Goal: Transaction & Acquisition: Purchase product/service

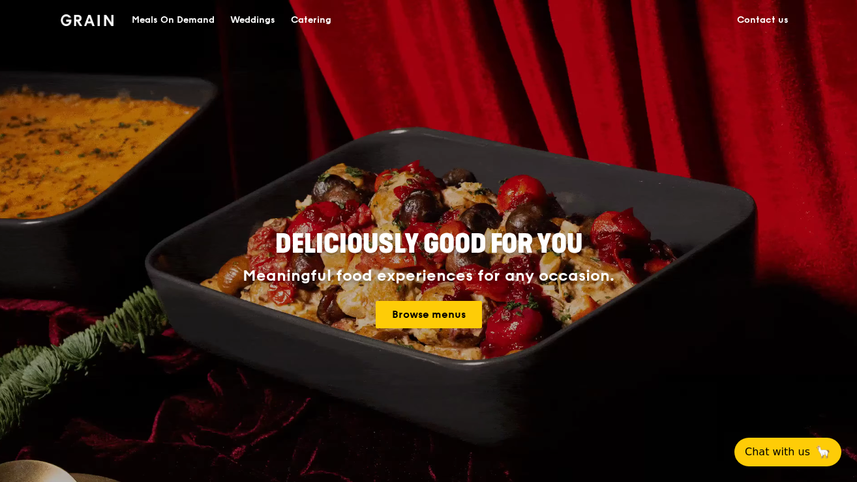
drag, startPoint x: 450, startPoint y: 314, endPoint x: 488, endPoint y: 318, distance: 38.7
click at [450, 314] on link "Browse menus" at bounding box center [429, 314] width 106 height 27
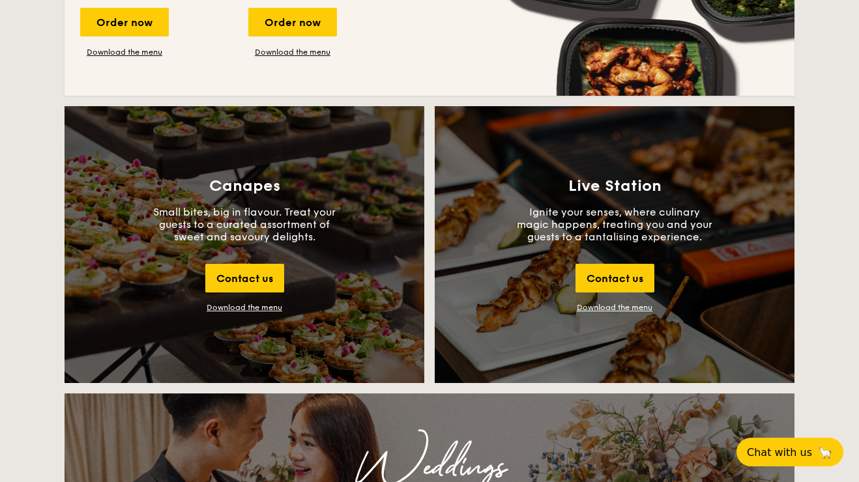
scroll to position [1352, 0]
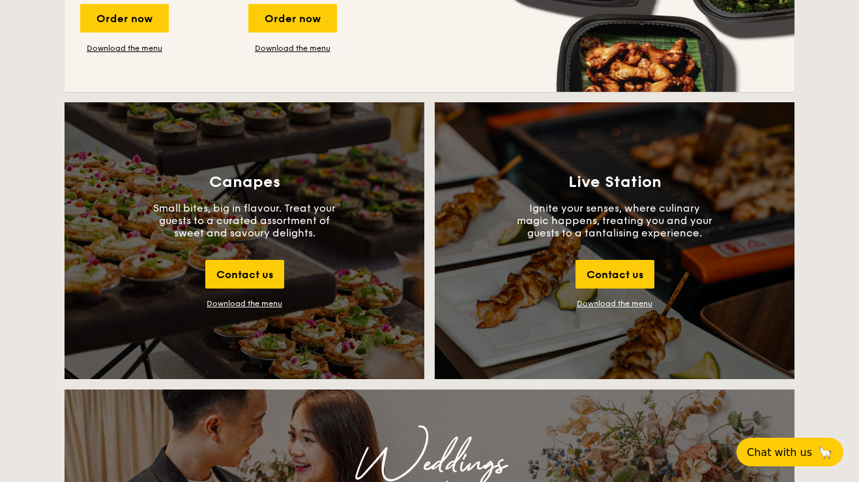
click at [635, 304] on link "Download the menu" at bounding box center [615, 303] width 76 height 9
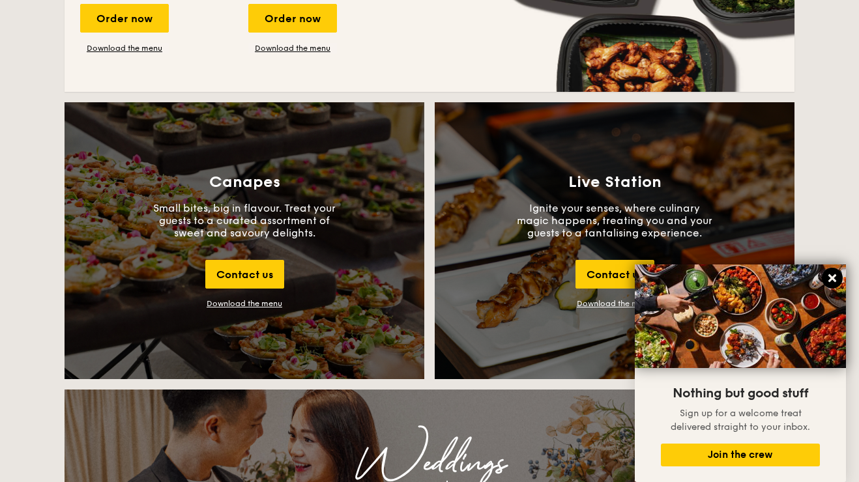
click at [833, 280] on icon at bounding box center [833, 279] width 8 height 8
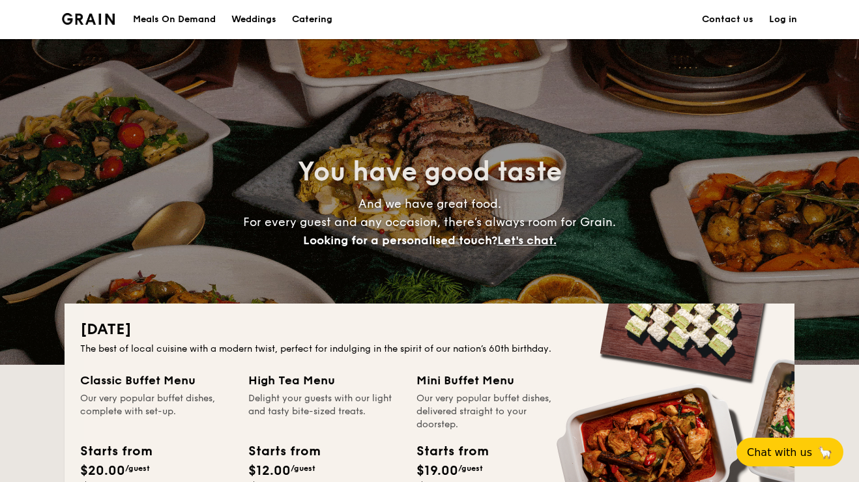
scroll to position [0, 0]
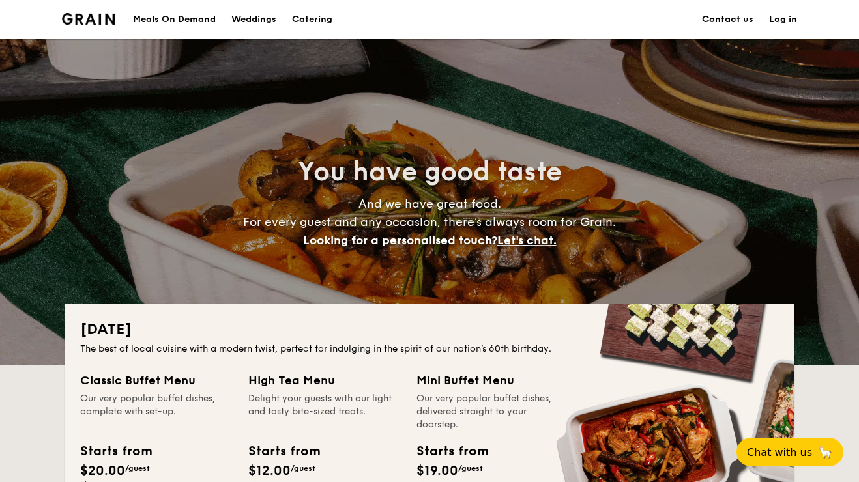
click at [303, 15] on h1 "Catering" at bounding box center [312, 19] width 40 height 39
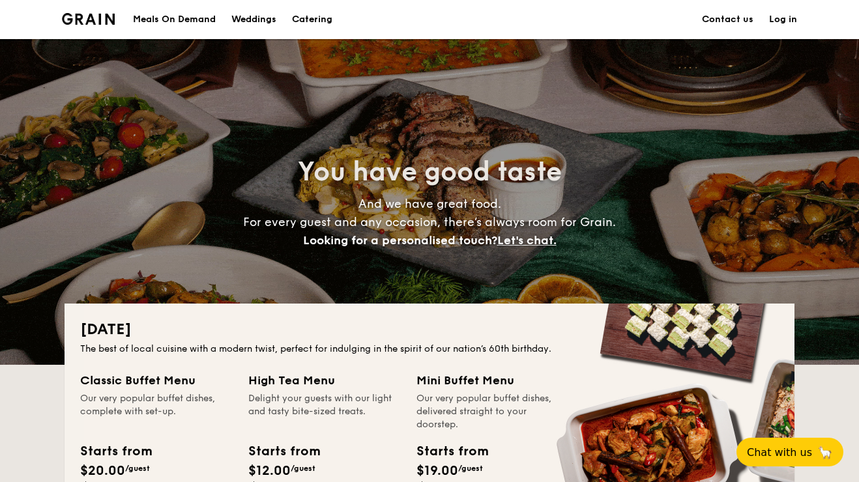
click at [318, 18] on h1 "Catering" at bounding box center [312, 19] width 40 height 39
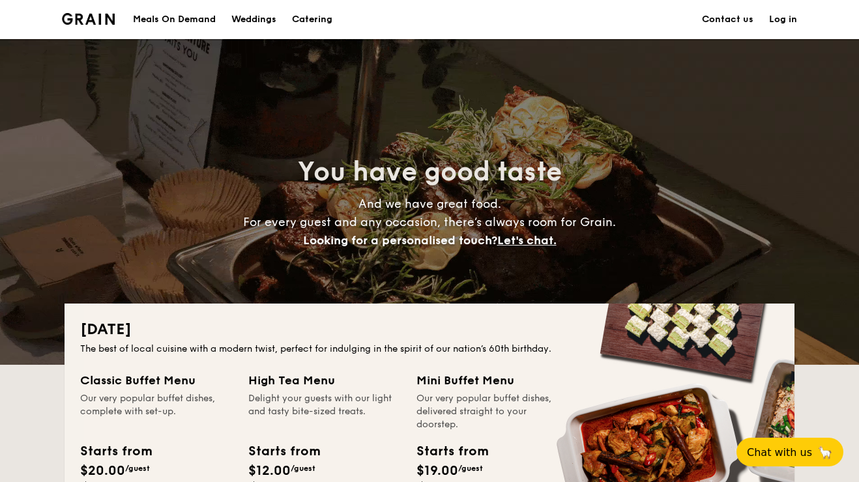
click at [183, 20] on div "Meals On Demand" at bounding box center [174, 19] width 83 height 39
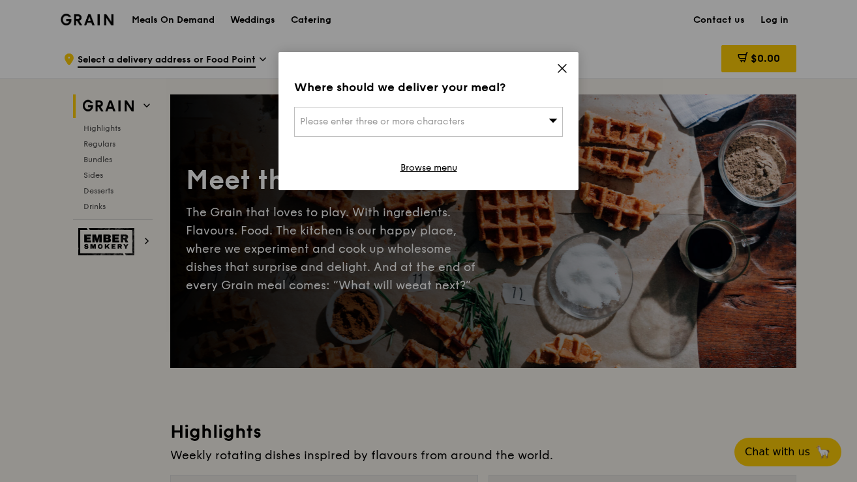
click at [564, 66] on icon at bounding box center [562, 69] width 8 height 8
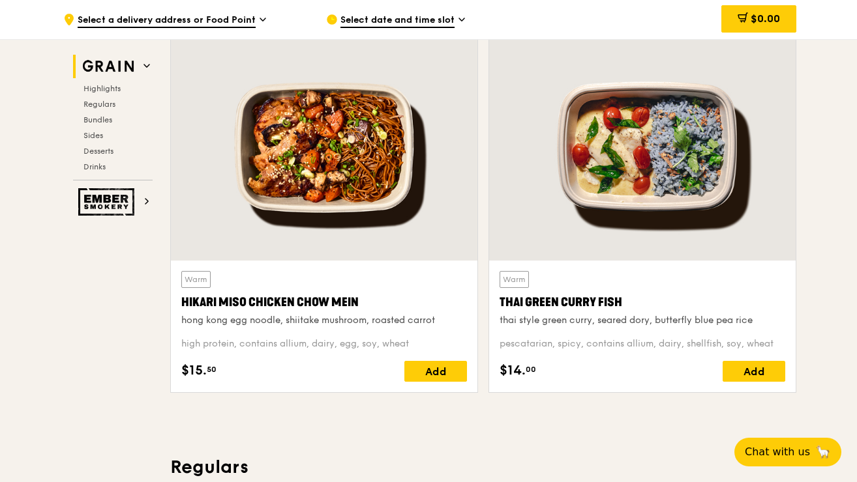
scroll to position [502, 0]
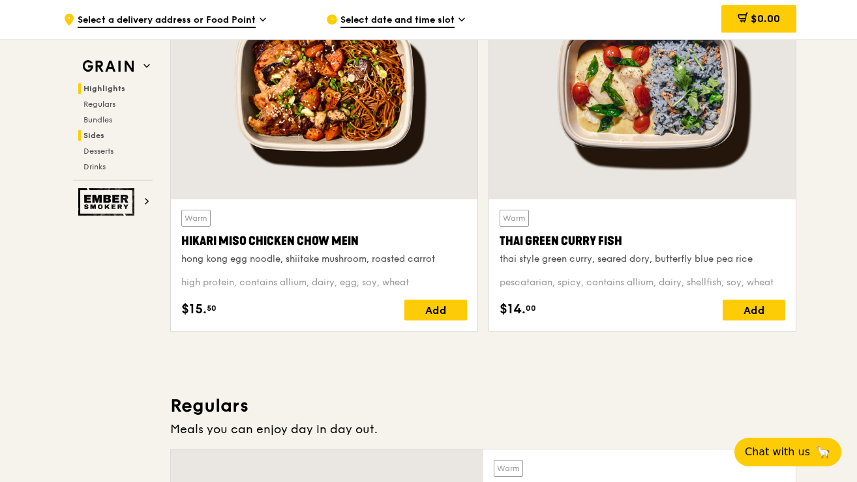
click at [101, 132] on span "Sides" at bounding box center [93, 135] width 21 height 9
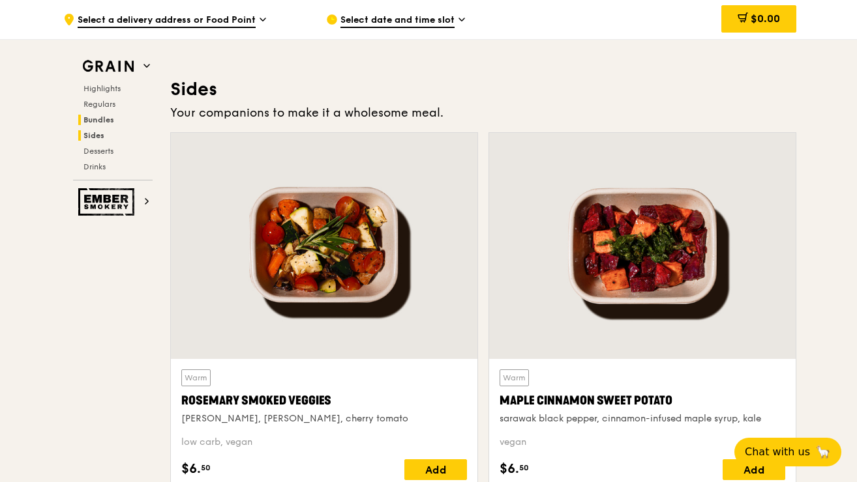
scroll to position [2892, 0]
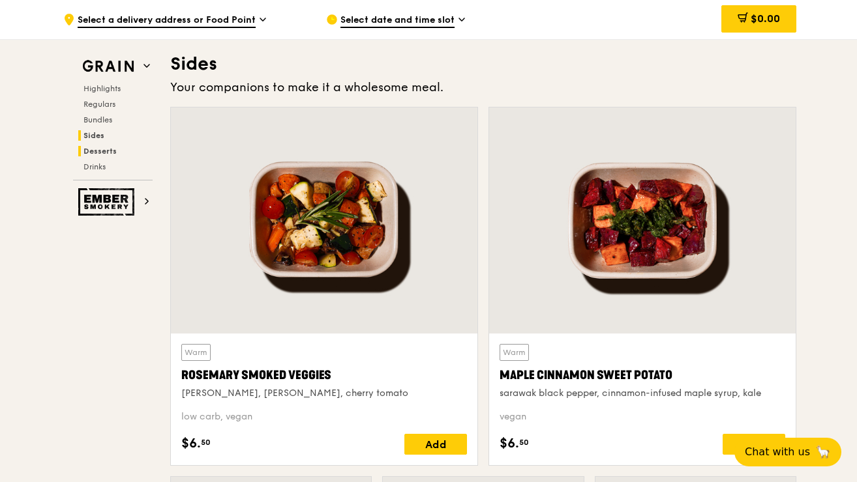
click at [104, 151] on span "Desserts" at bounding box center [99, 151] width 33 height 9
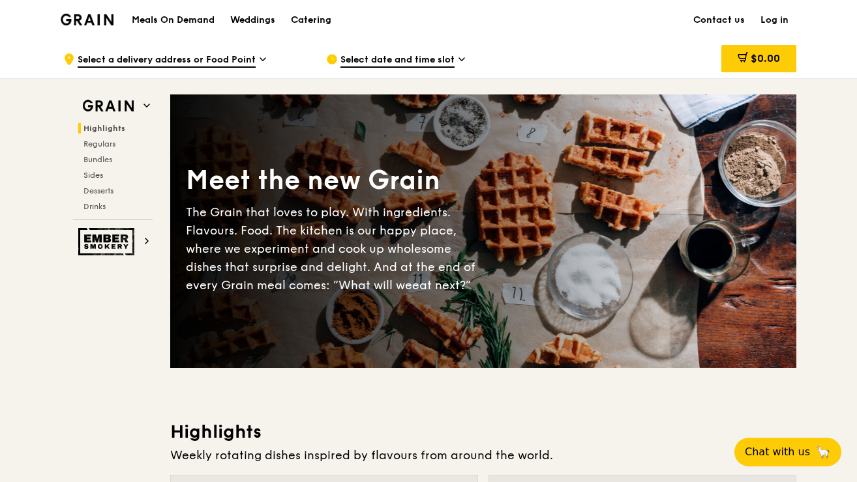
scroll to position [0, 0]
click at [98, 172] on span "Sides" at bounding box center [93, 175] width 21 height 9
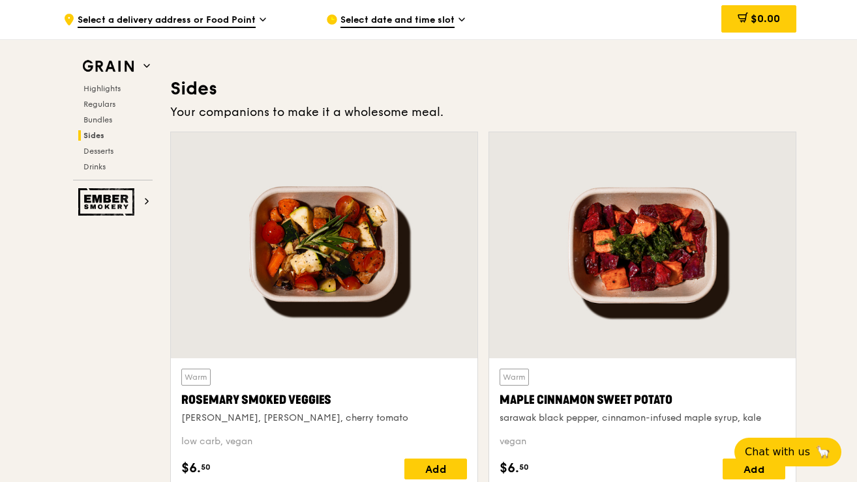
scroll to position [2892, 0]
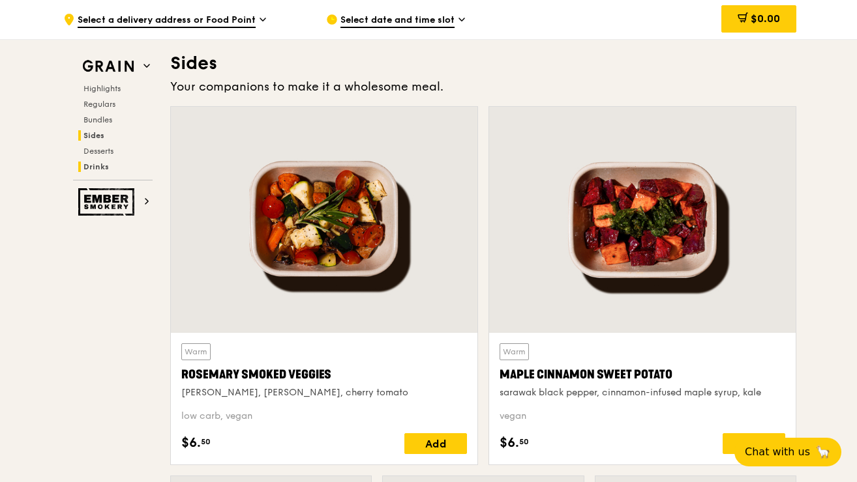
click at [97, 168] on span "Drinks" at bounding box center [95, 166] width 25 height 9
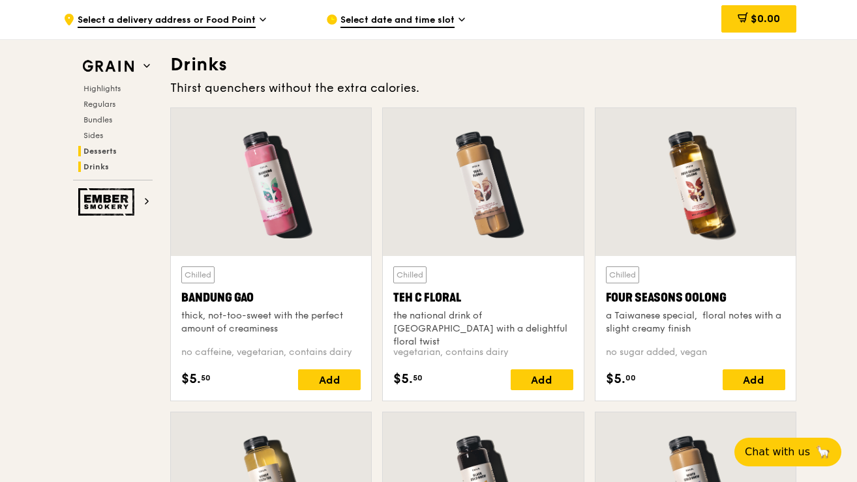
scroll to position [4498, 0]
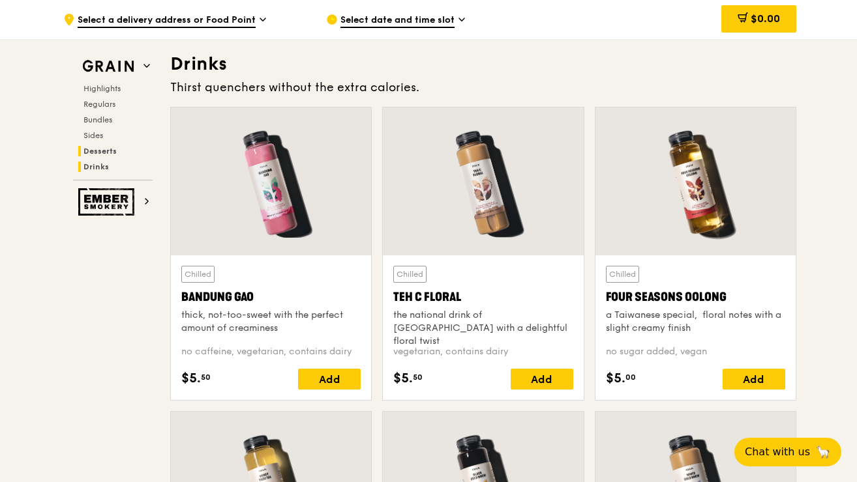
click at [95, 155] on span "Desserts" at bounding box center [99, 151] width 33 height 9
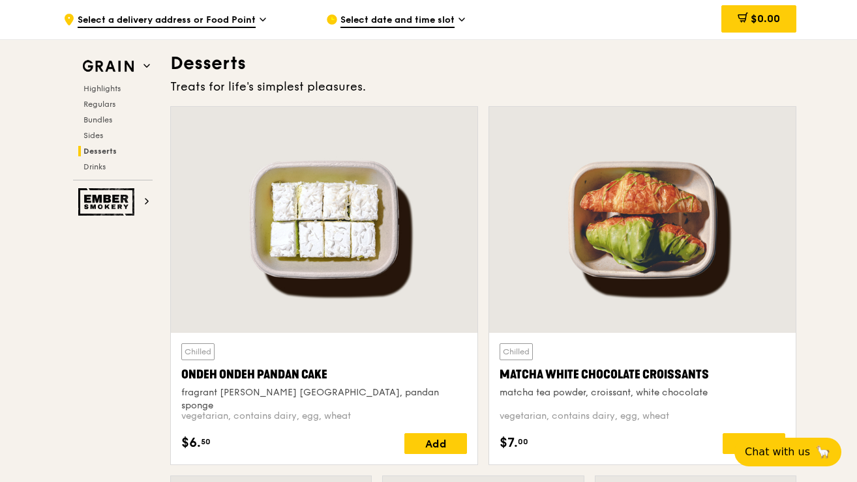
scroll to position [3704, 0]
